Goal: Information Seeking & Learning: Check status

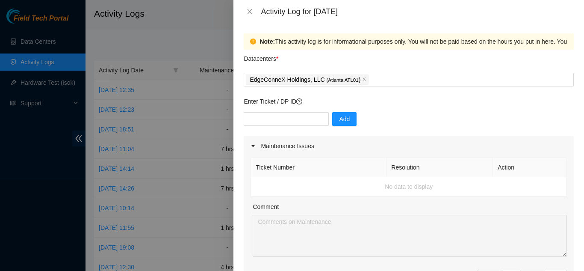
scroll to position [433, 0]
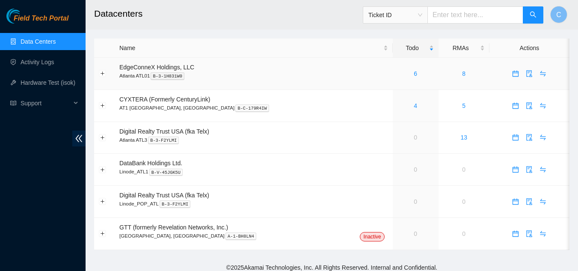
click at [397, 71] on div "6" at bounding box center [415, 73] width 36 height 9
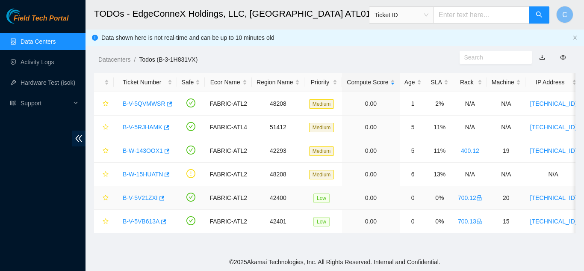
click at [142, 195] on link "B-V-5V21ZXI" at bounding box center [140, 197] width 35 height 7
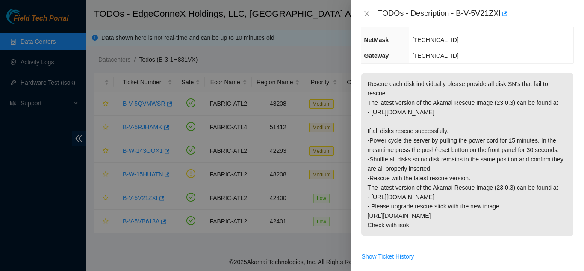
scroll to position [128, 0]
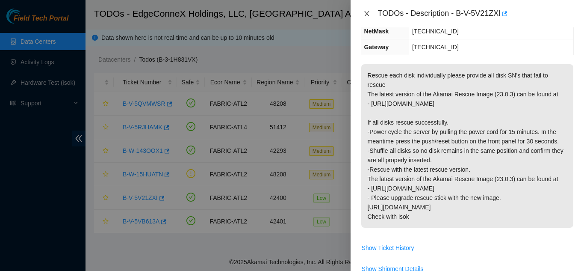
click at [364, 14] on icon "close" at bounding box center [367, 13] width 7 height 7
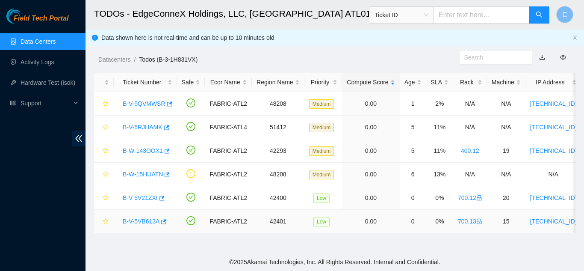
click at [146, 221] on link "B-V-5VB613A" at bounding box center [141, 221] width 37 height 7
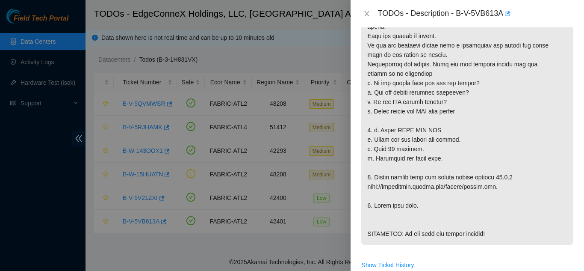
scroll to position [257, 0]
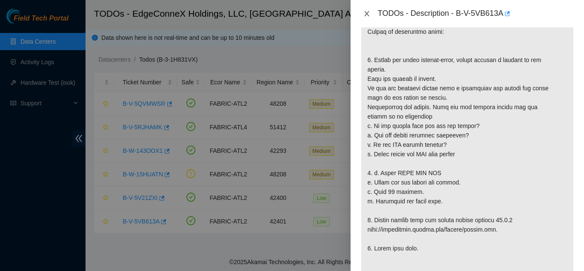
click at [367, 15] on icon "close" at bounding box center [367, 13] width 7 height 7
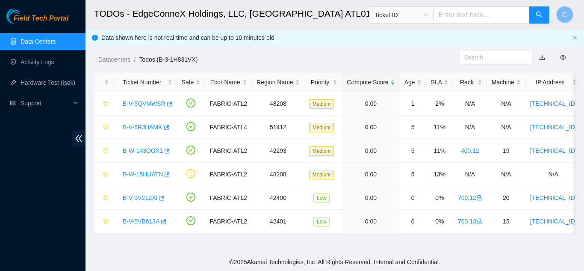
scroll to position [250, 0]
click at [145, 126] on link "B-V-5RJHAMK" at bounding box center [143, 127] width 40 height 7
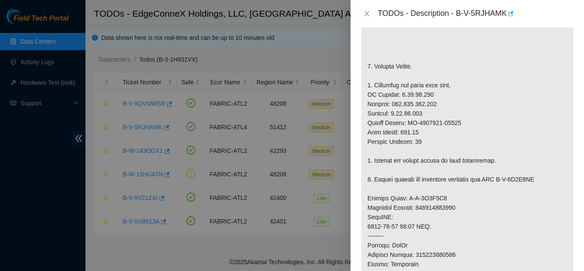
scroll to position [257, 0]
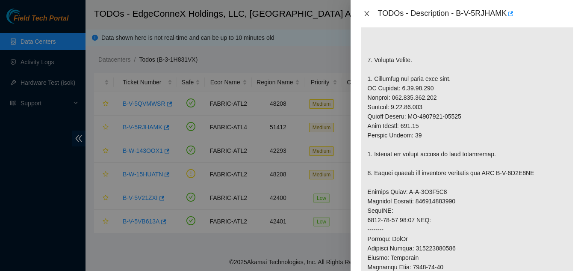
click at [366, 15] on icon "close" at bounding box center [366, 13] width 5 height 5
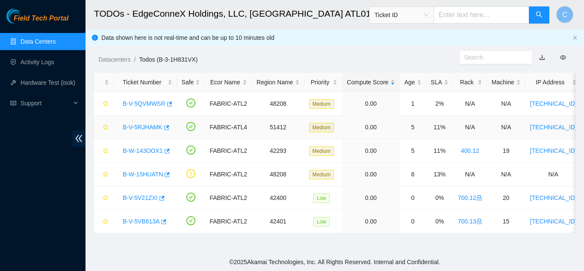
scroll to position [250, 0]
click at [145, 175] on link "B-W-15HUATN" at bounding box center [143, 174] width 40 height 7
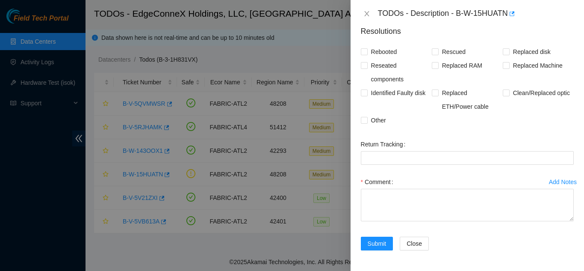
scroll to position [0, 0]
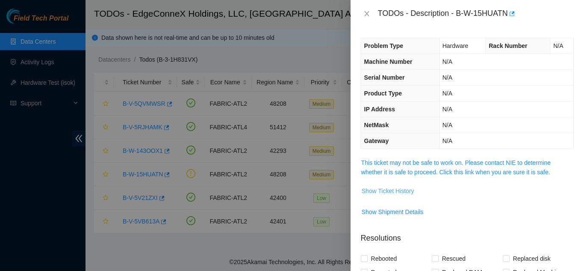
click at [394, 192] on span "Show Ticket History" at bounding box center [388, 190] width 53 height 9
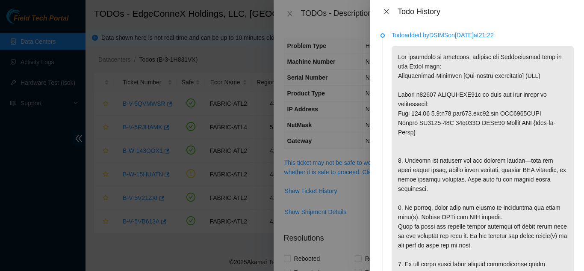
click at [388, 13] on icon "close" at bounding box center [386, 11] width 5 height 5
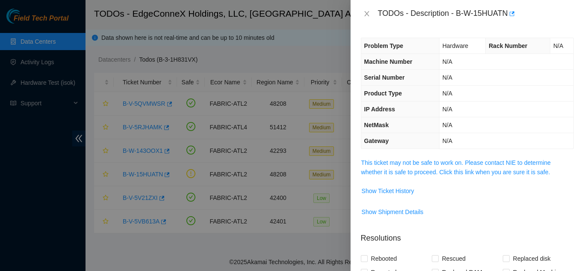
click at [366, 9] on div "TODOs - Description - B-W-15HUATN" at bounding box center [467, 14] width 213 height 14
click at [368, 16] on icon "close" at bounding box center [367, 13] width 7 height 7
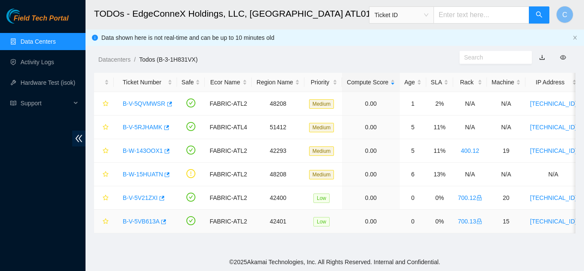
click at [142, 221] on link "B-V-5VB613A" at bounding box center [141, 221] width 37 height 7
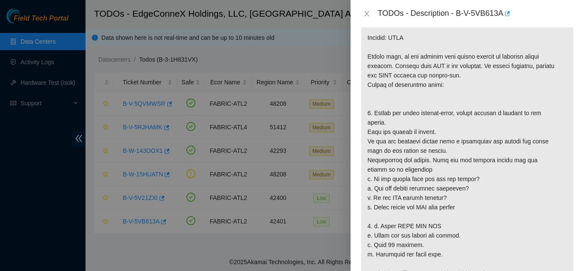
scroll to position [214, 0]
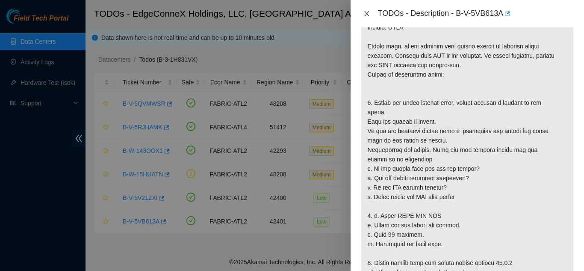
click at [366, 15] on icon "close" at bounding box center [366, 13] width 5 height 5
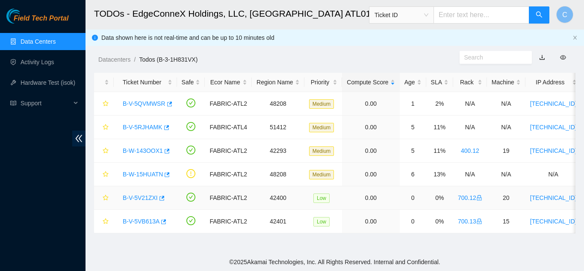
click at [138, 201] on link "B-V-5V21ZXI" at bounding box center [140, 197] width 35 height 7
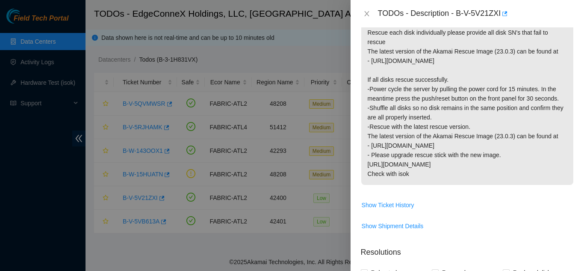
scroll to position [128, 0]
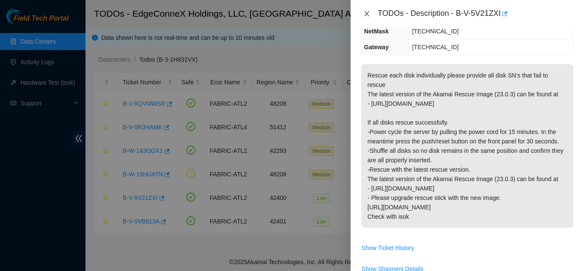
click at [370, 15] on icon "close" at bounding box center [367, 13] width 7 height 7
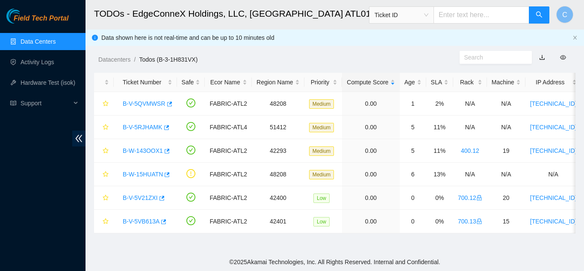
scroll to position [138, 0]
click at [163, 129] on icon "button" at bounding box center [166, 127] width 6 height 6
click at [142, 127] on link "B-V-5RJHAMK" at bounding box center [143, 127] width 40 height 7
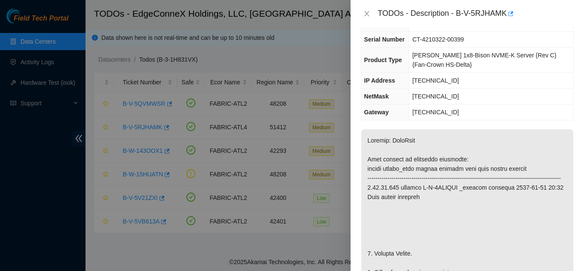
scroll to position [0, 0]
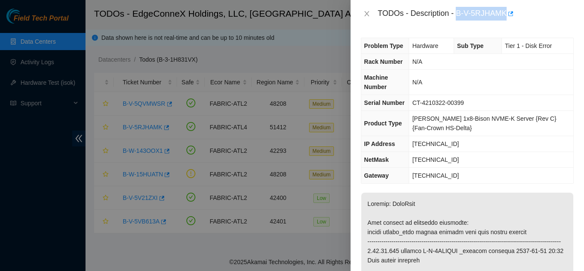
drag, startPoint x: 461, startPoint y: 14, endPoint x: 506, endPoint y: 12, distance: 44.9
click at [506, 12] on div "TODOs - Description - B-V-5RJHAMK" at bounding box center [476, 14] width 196 height 14
copy div "B-V-5RJHAMK"
click at [371, 11] on button "Close" at bounding box center [367, 14] width 12 height 8
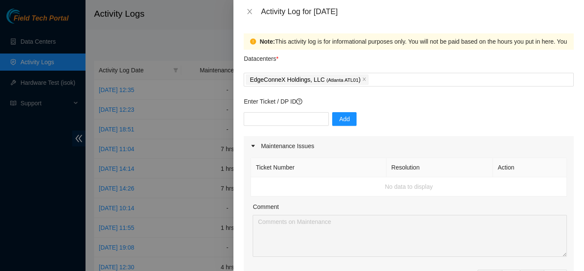
scroll to position [433, 0]
